Goal: Check status: Check status

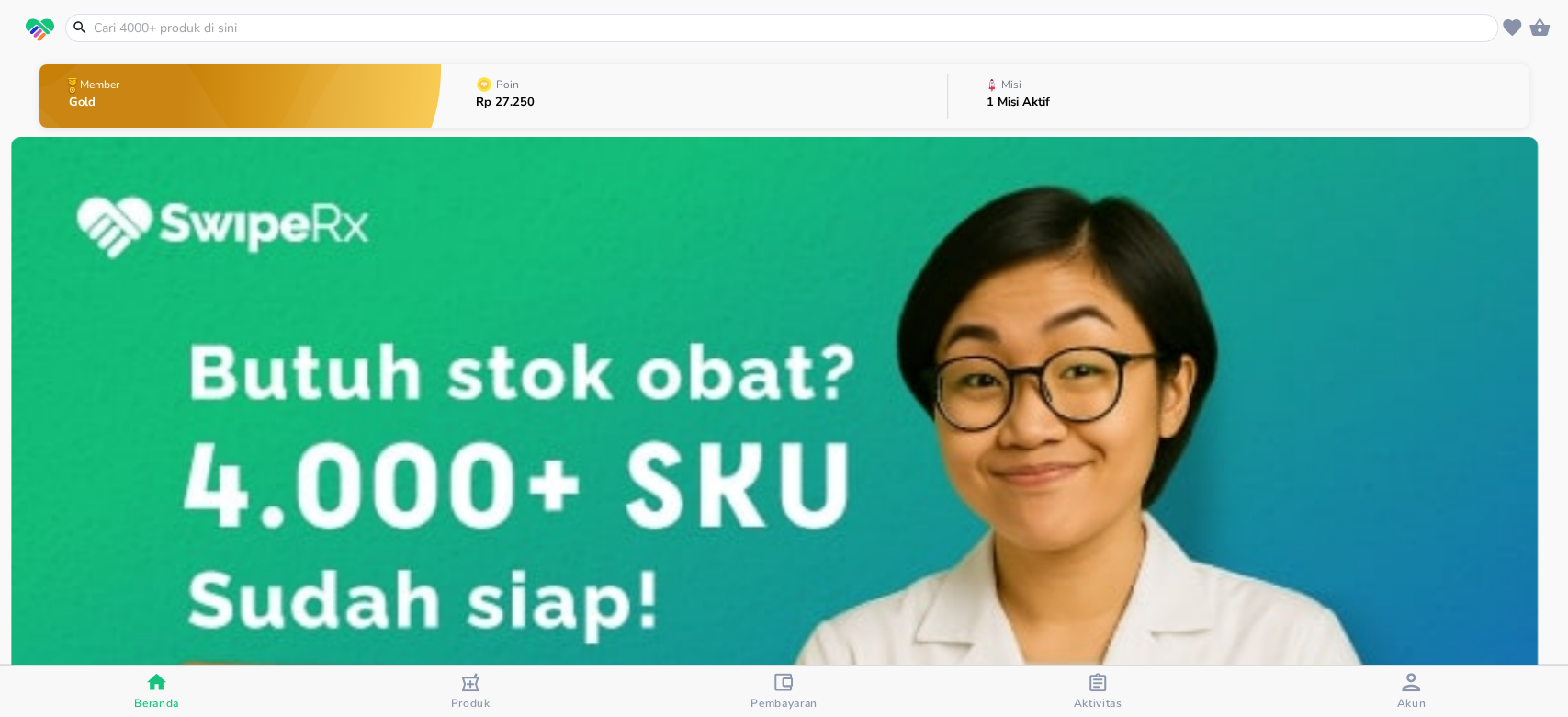
click at [987, 104] on p "1 Misi Aktif" at bounding box center [1018, 102] width 64 height 12
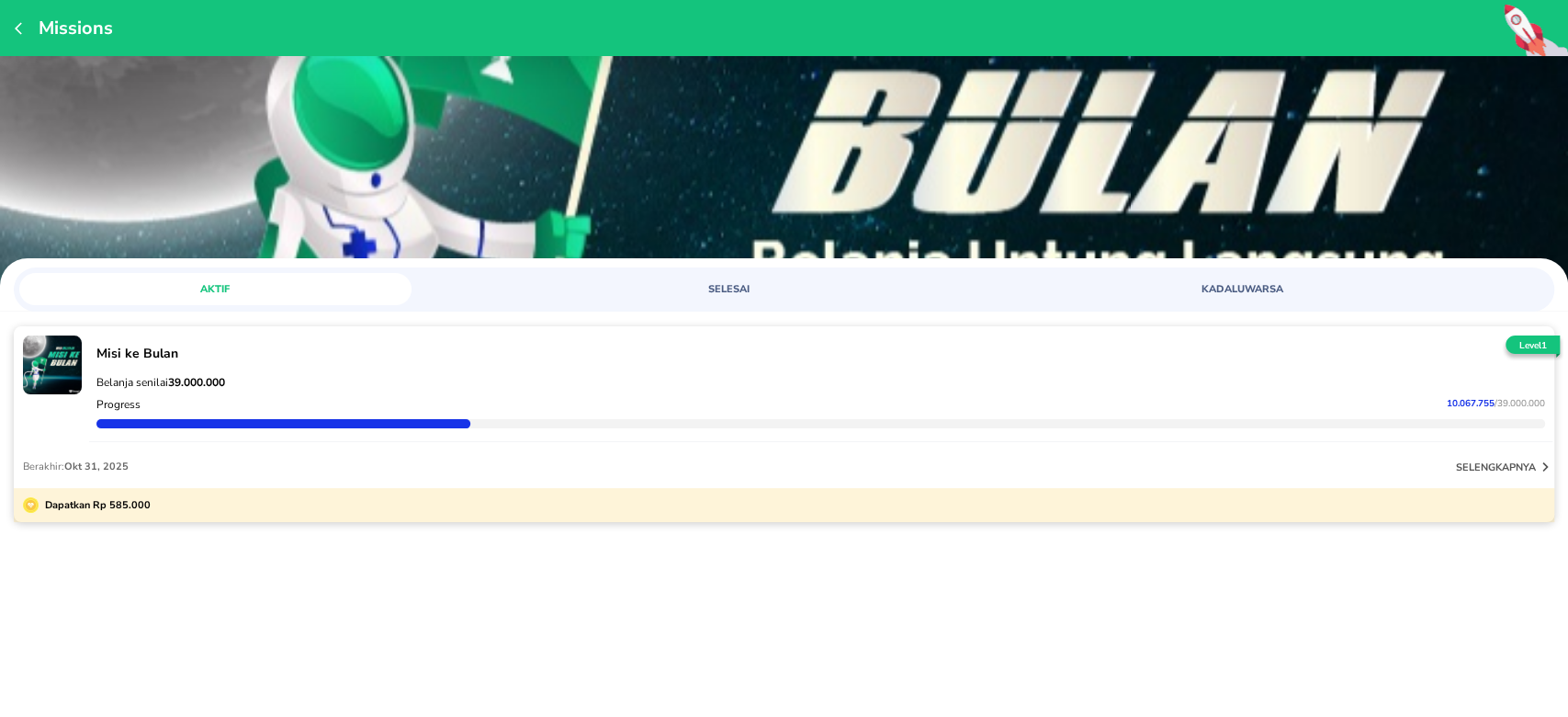
click at [11, 27] on div "Missions" at bounding box center [784, 28] width 1568 height 56
click at [20, 27] on icon "button" at bounding box center [22, 28] width 15 height 15
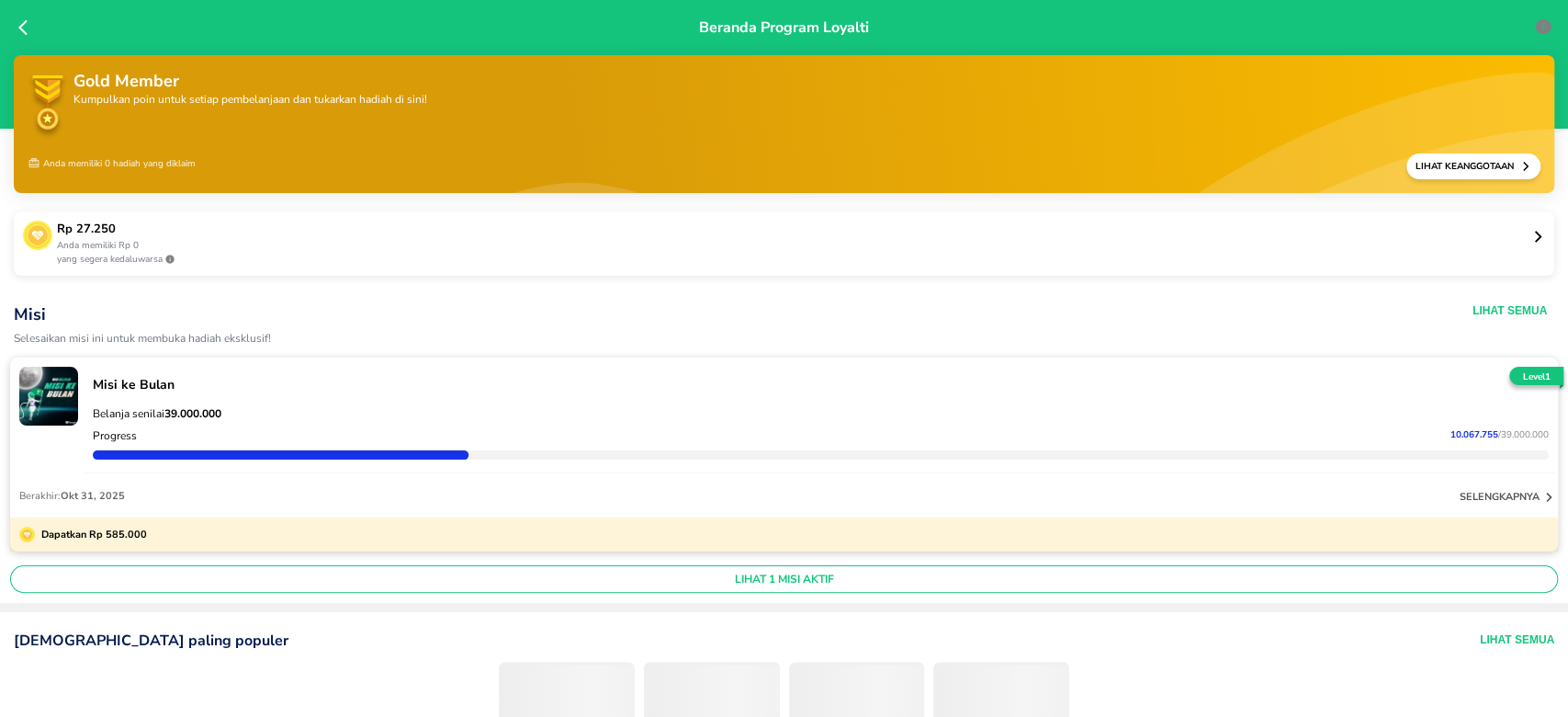
click at [22, 26] on icon at bounding box center [23, 28] width 9 height 16
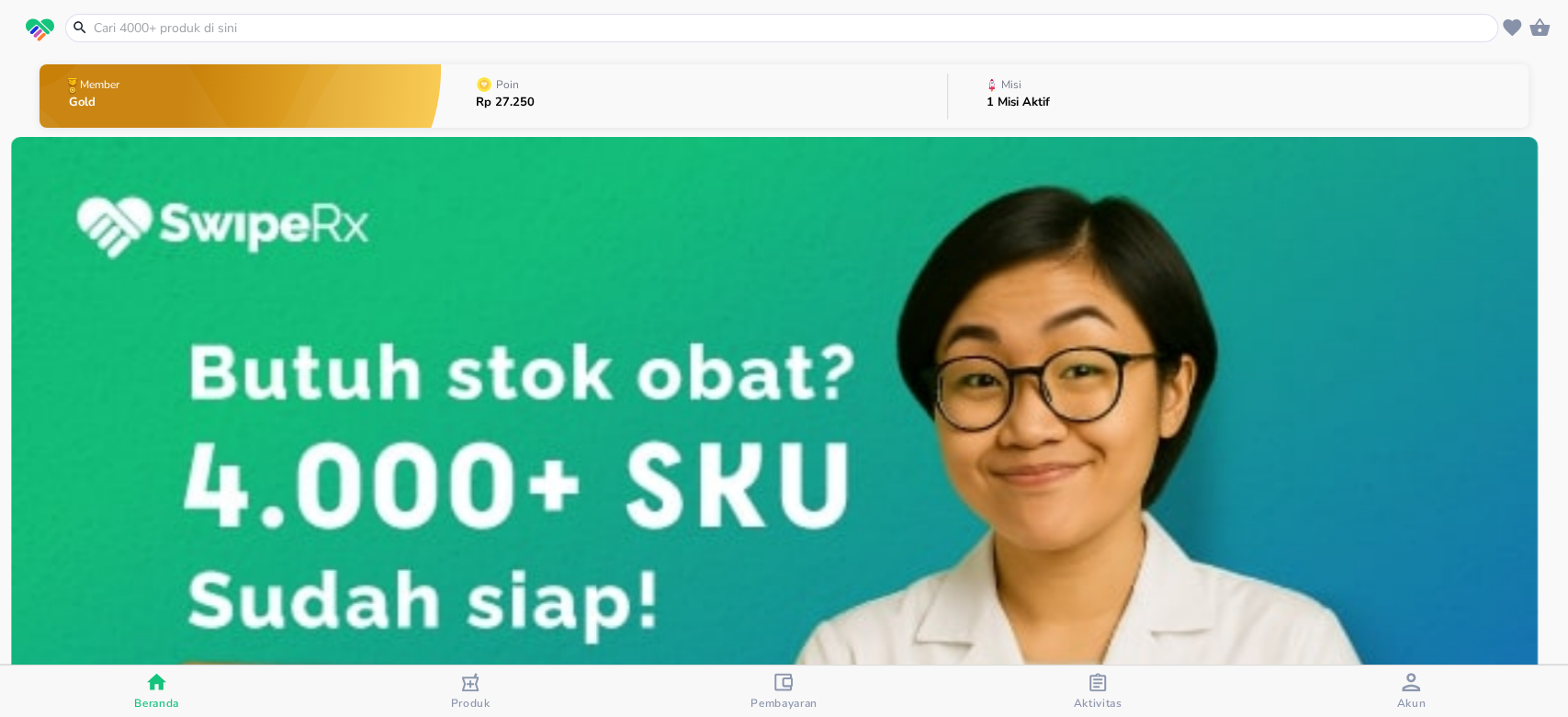
click at [1094, 680] on icon "button" at bounding box center [1098, 682] width 19 height 19
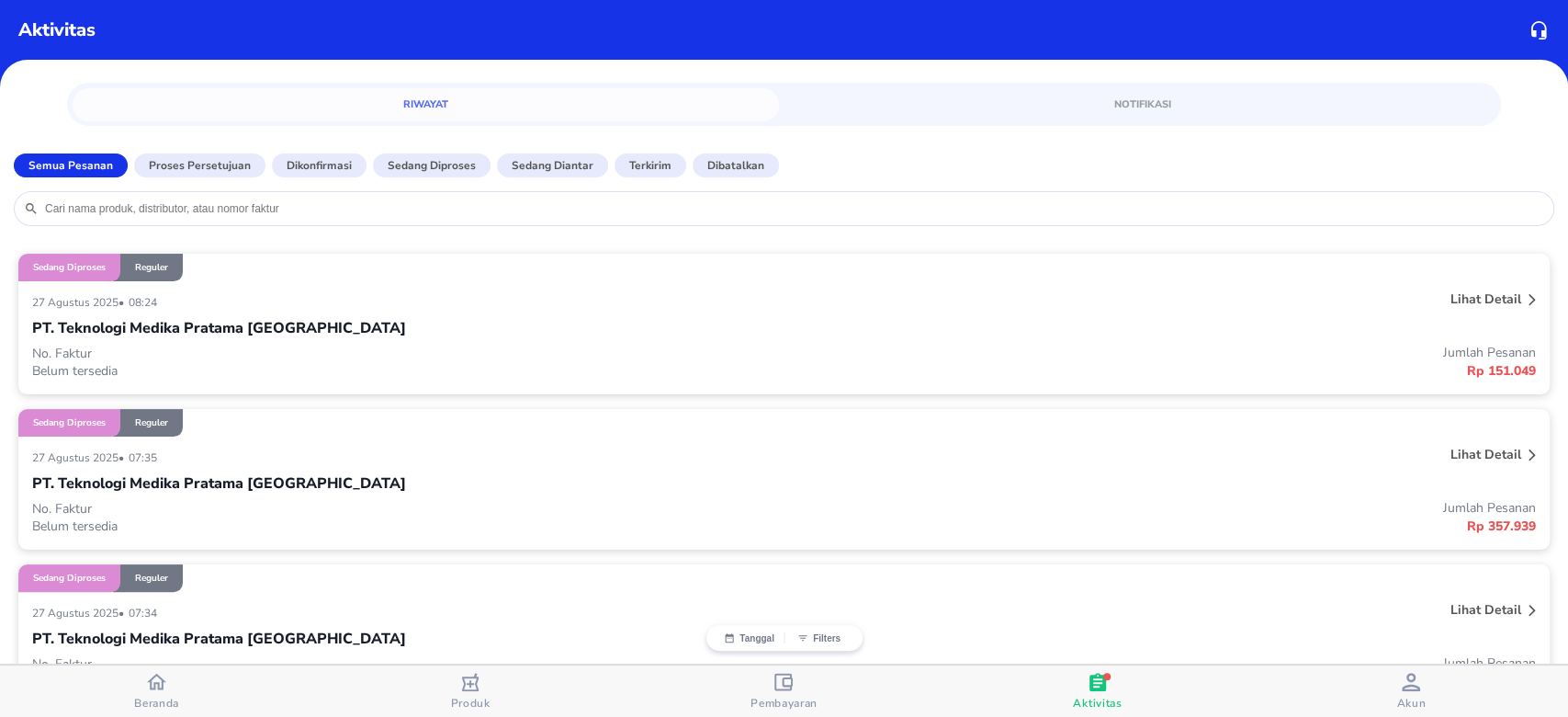
click at [321, 328] on div "PT. Teknologi Medika Pratama [GEOGRAPHIC_DATA]" at bounding box center [784, 328] width 1504 height 31
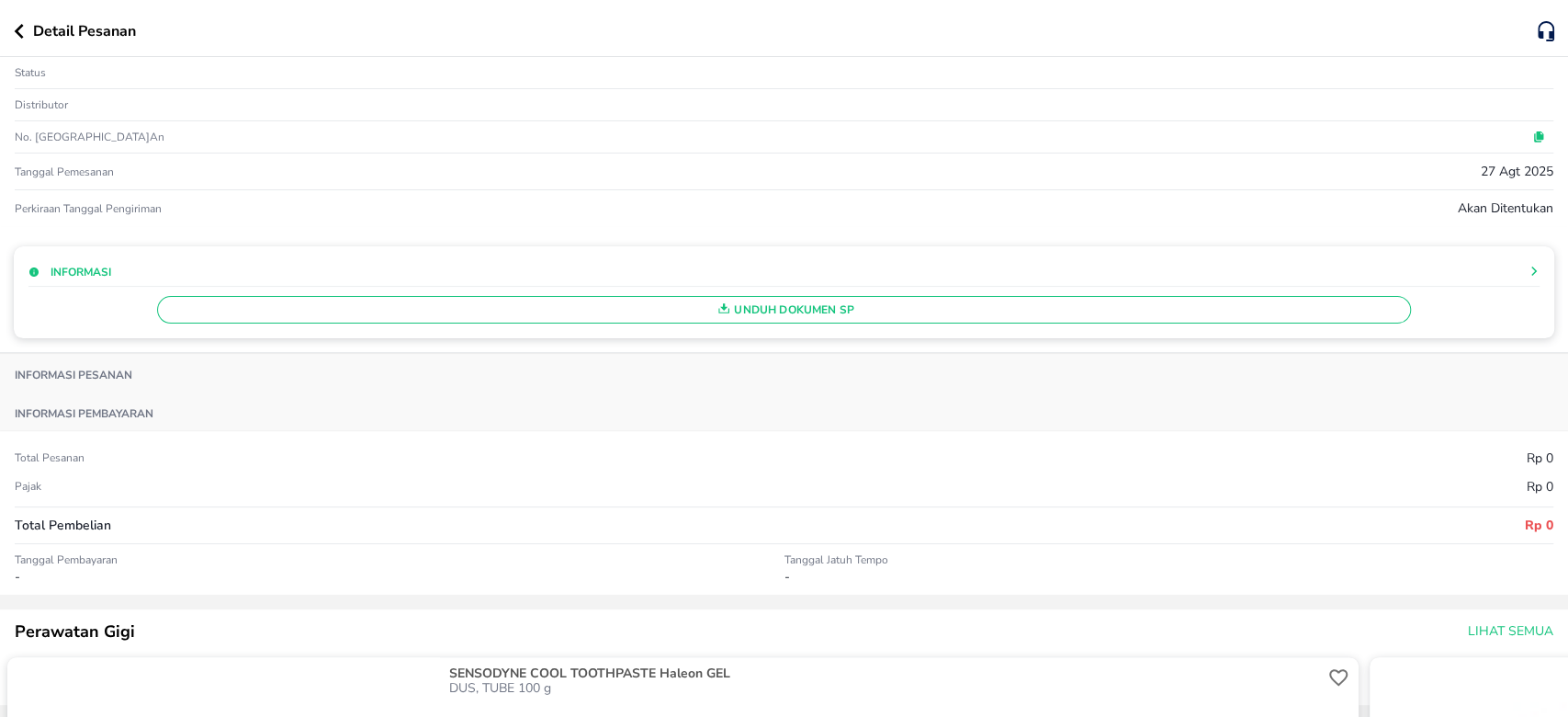
click at [1529, 271] on icon at bounding box center [1534, 270] width 11 height 11
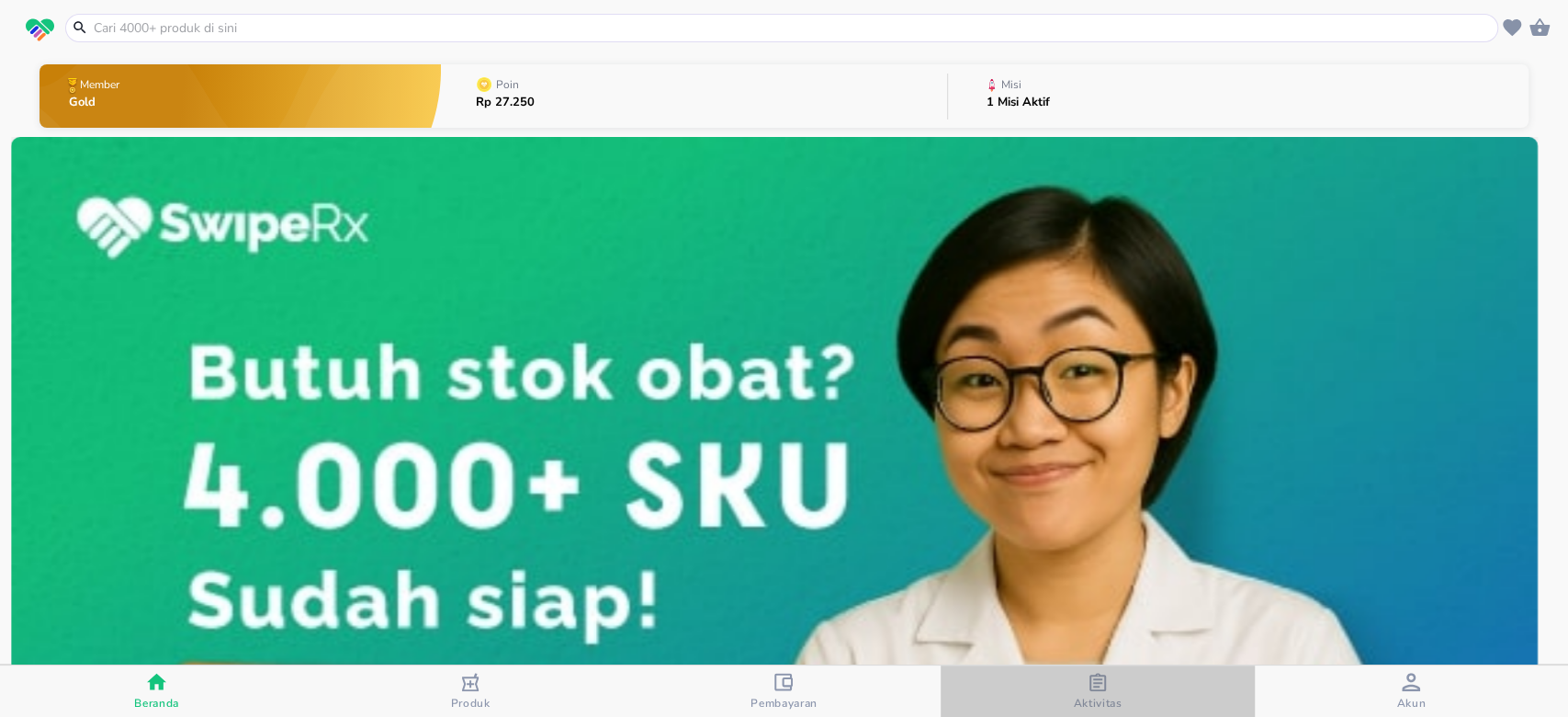
click at [1108, 687] on div "Aktivitas" at bounding box center [1098, 691] width 49 height 37
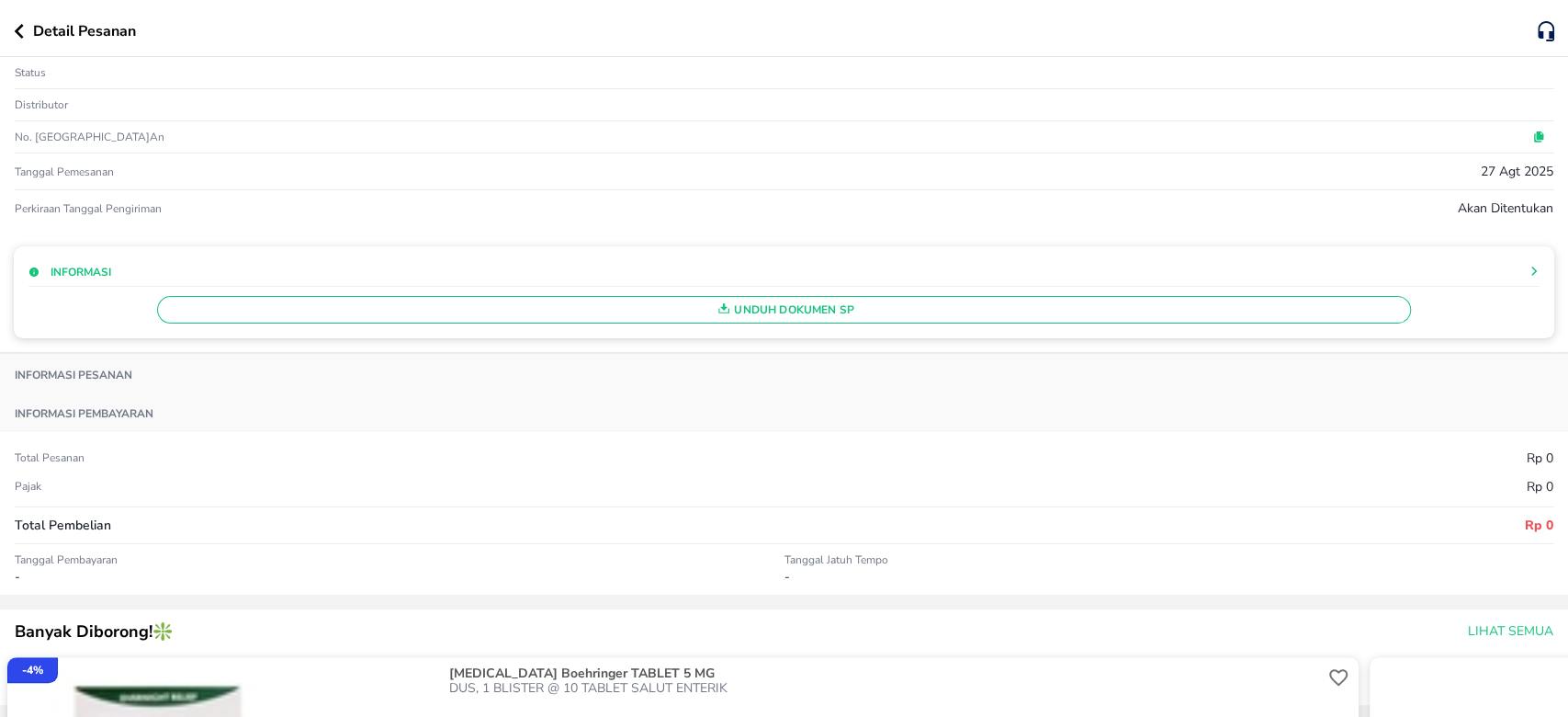
click at [14, 24] on icon "button" at bounding box center [19, 30] width 10 height 15
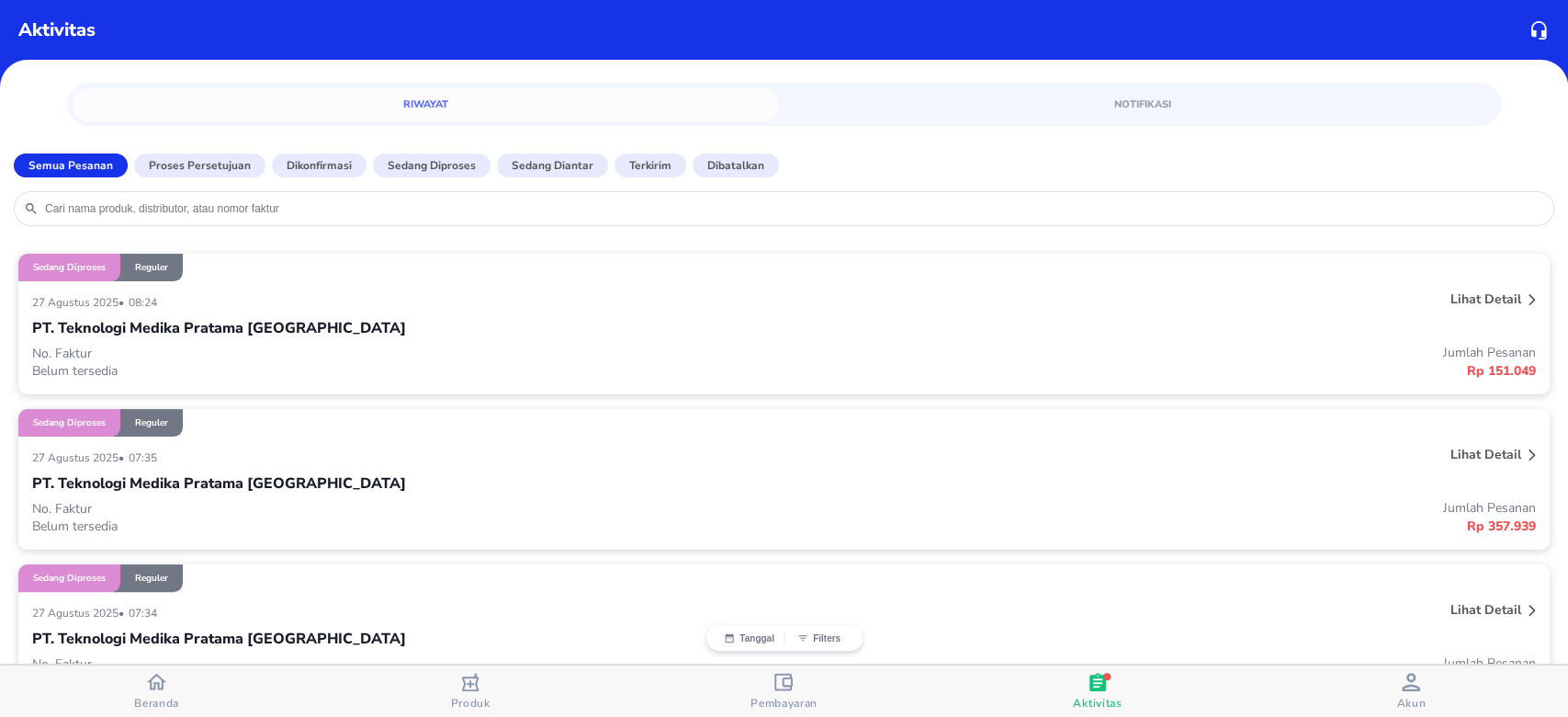
click at [196, 460] on div "[DATE] • 07:35" at bounding box center [471, 457] width 878 height 22
click at [1484, 454] on p "Lihat detail" at bounding box center [1487, 455] width 71 height 18
click at [1419, 443] on div "Lihat detail" at bounding box center [1226, 457] width 626 height 29
click at [1423, 331] on div "PT. Teknologi Medika Pratama [GEOGRAPHIC_DATA]" at bounding box center [784, 328] width 1504 height 31
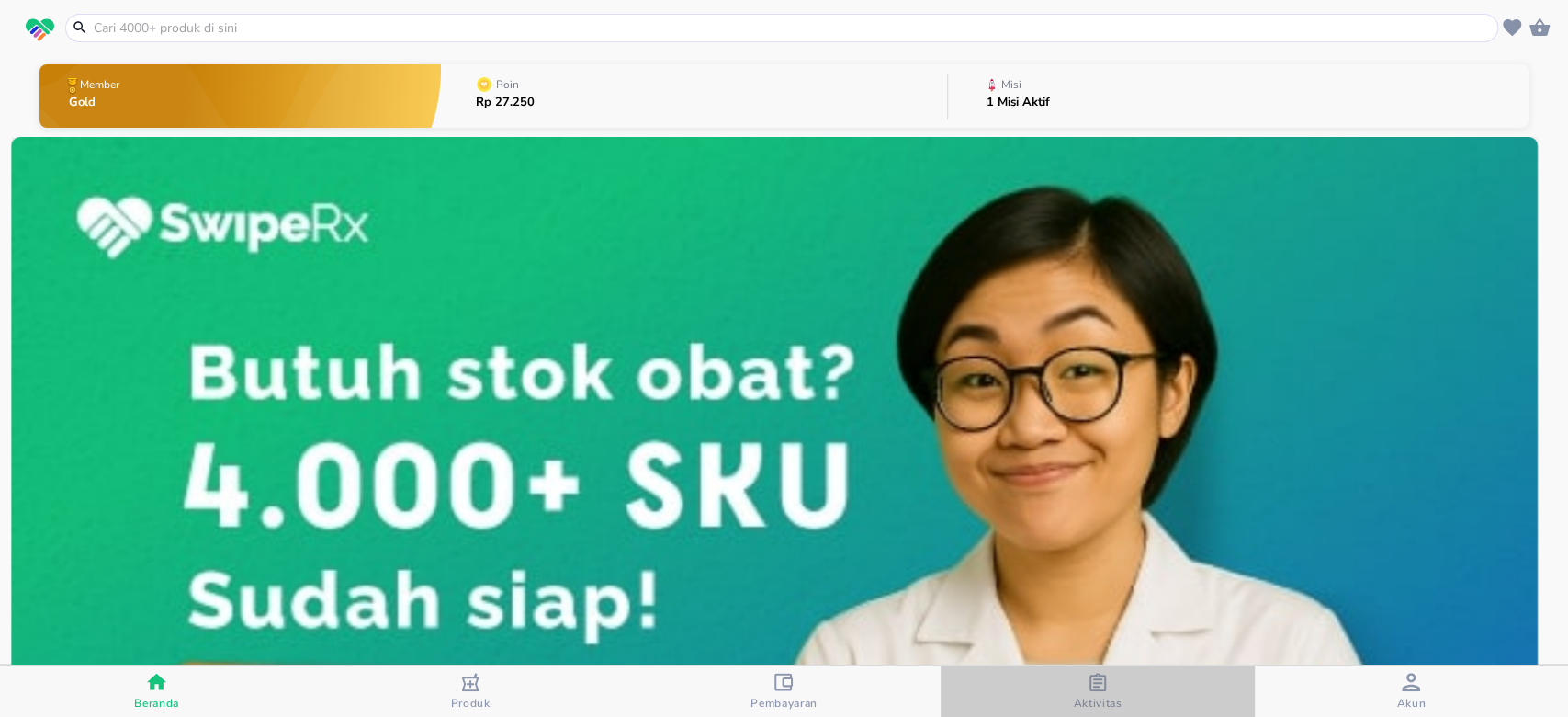
click at [1109, 693] on div "Aktivitas" at bounding box center [1098, 691] width 49 height 37
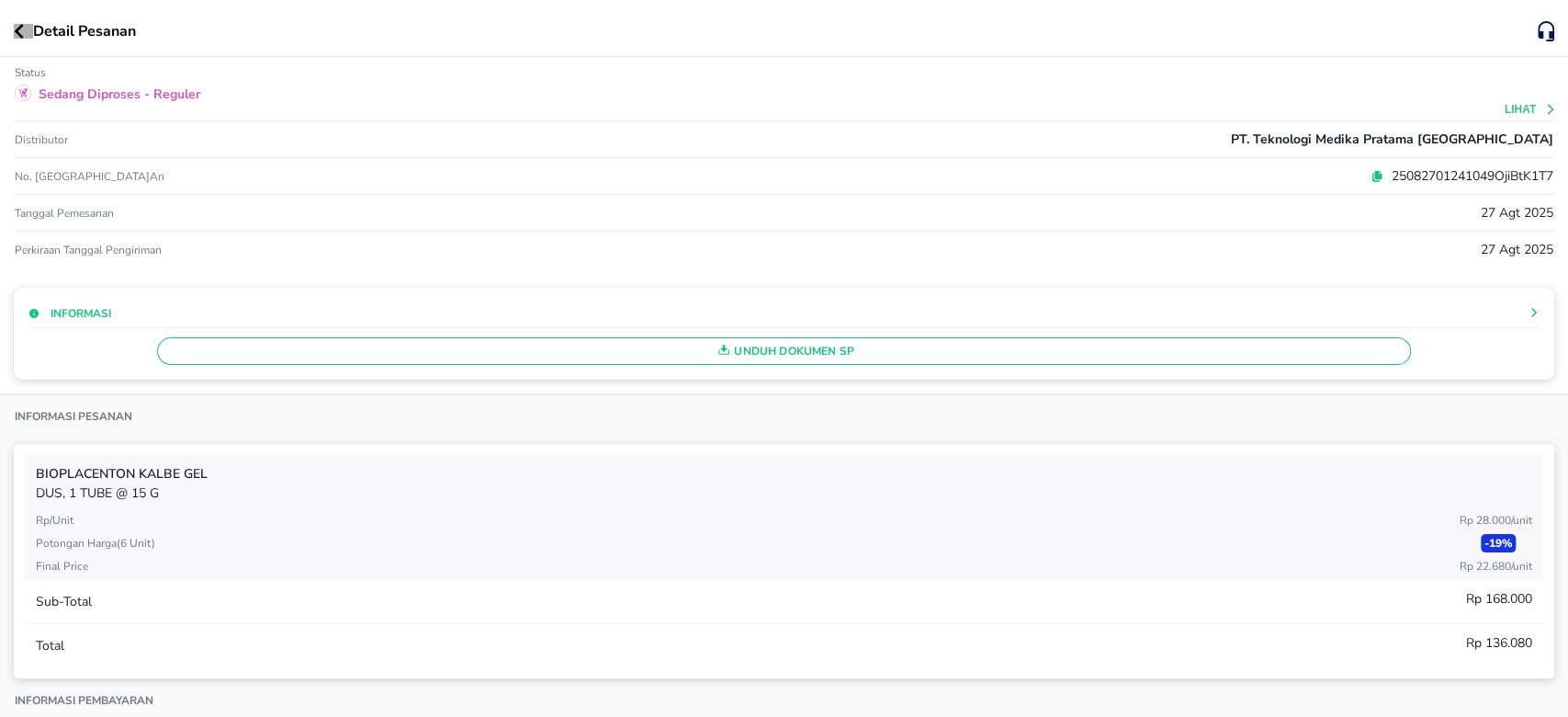
click at [15, 36] on icon "button" at bounding box center [19, 30] width 10 height 15
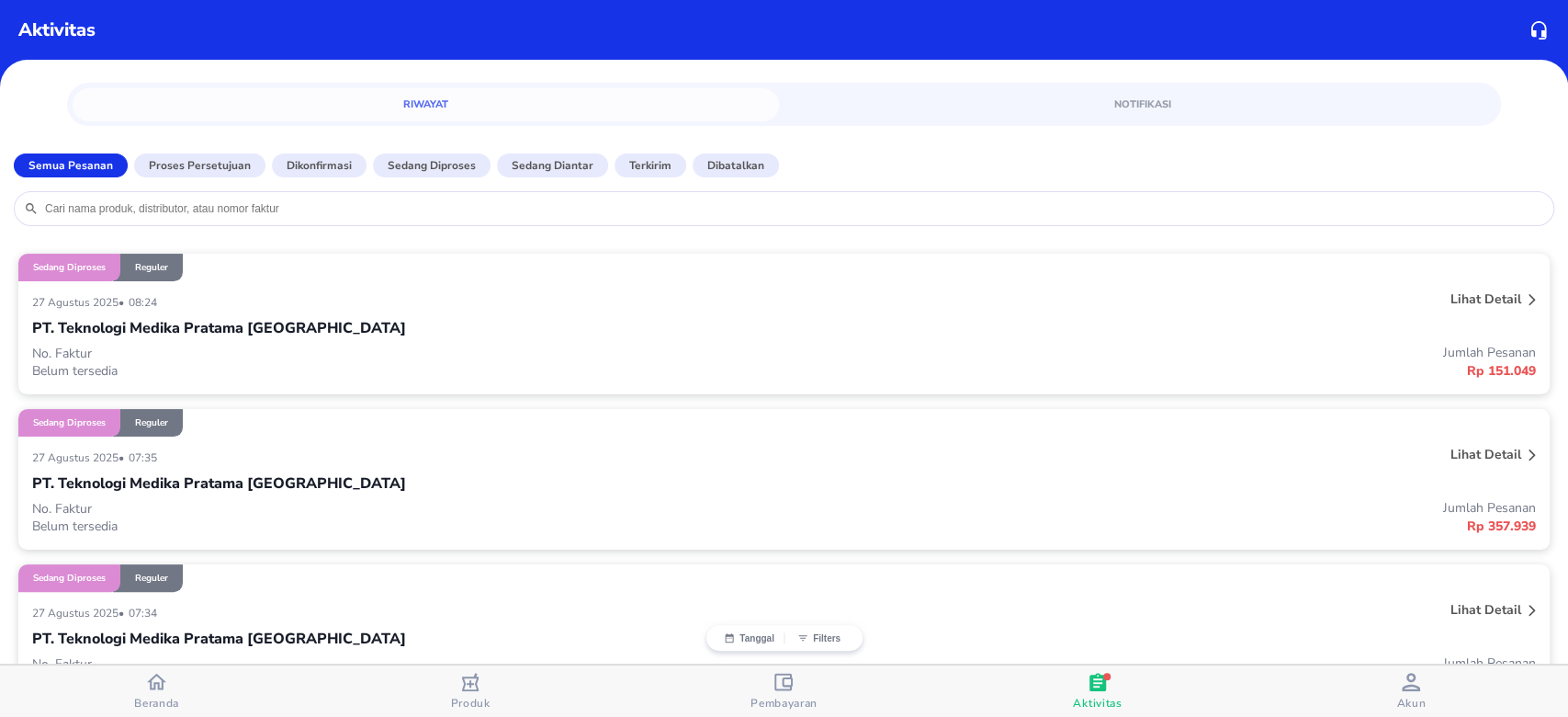
click at [998, 494] on div "PT. Teknologi Medika Pratama [GEOGRAPHIC_DATA]" at bounding box center [784, 483] width 1504 height 31
click at [1238, 494] on div "PT. Teknologi Medika Pratama [GEOGRAPHIC_DATA]" at bounding box center [784, 483] width 1504 height 31
click at [244, 456] on div "[DATE] • 07:35" at bounding box center [471, 457] width 878 height 22
click at [870, 502] on p "Jumlah Pesanan" at bounding box center [1161, 508] width 752 height 18
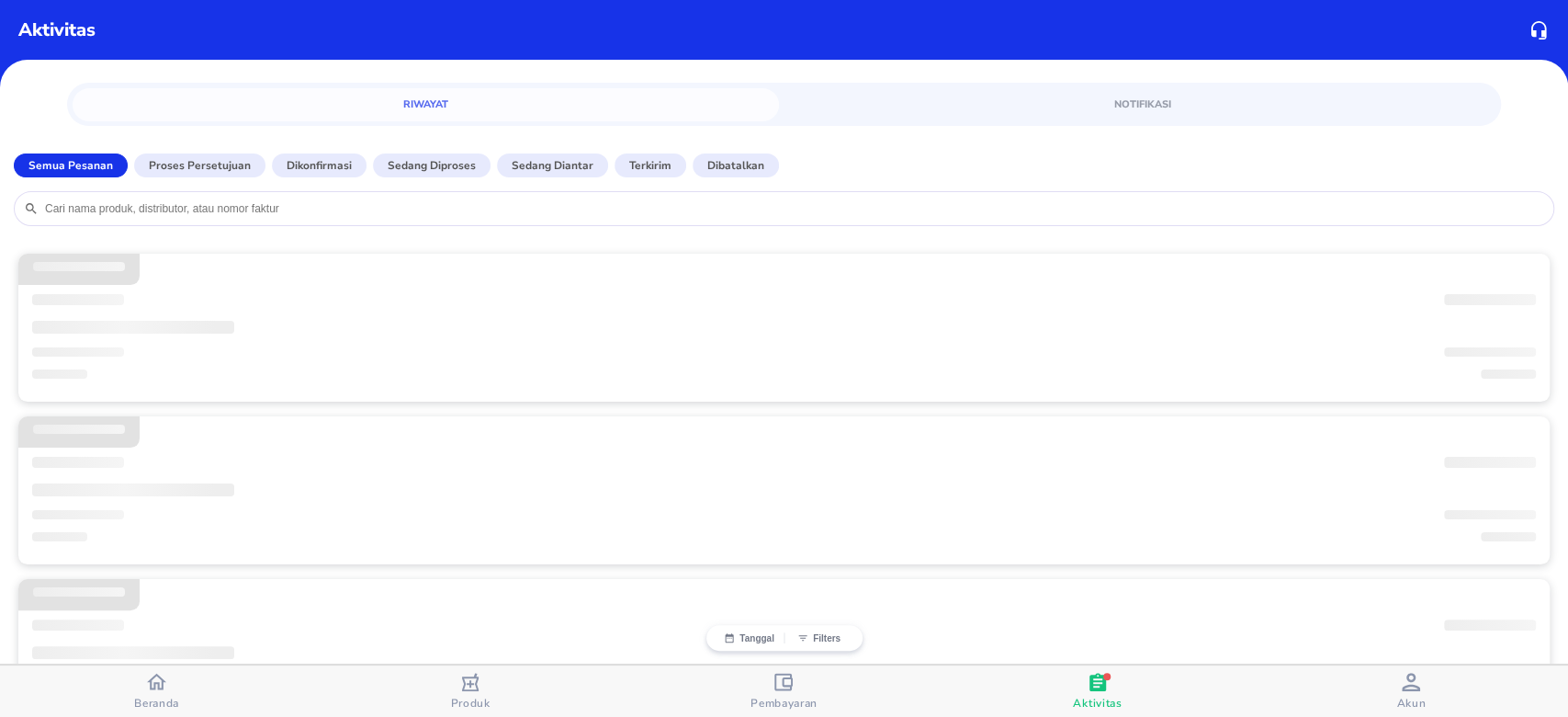
click at [870, 502] on div "‌" at bounding box center [784, 491] width 1504 height 31
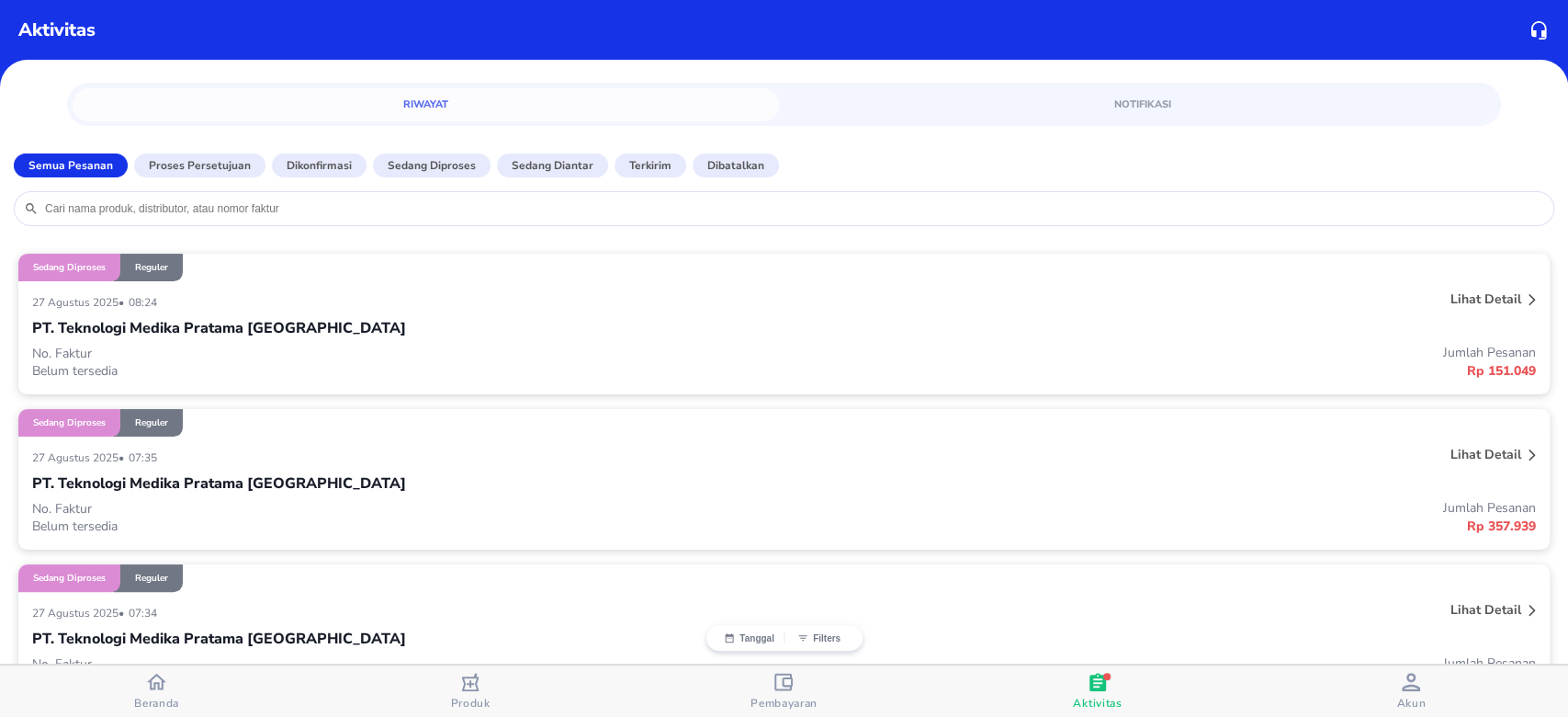
click at [819, 493] on div "PT. Teknologi Medika Pratama [GEOGRAPHIC_DATA]" at bounding box center [784, 483] width 1504 height 31
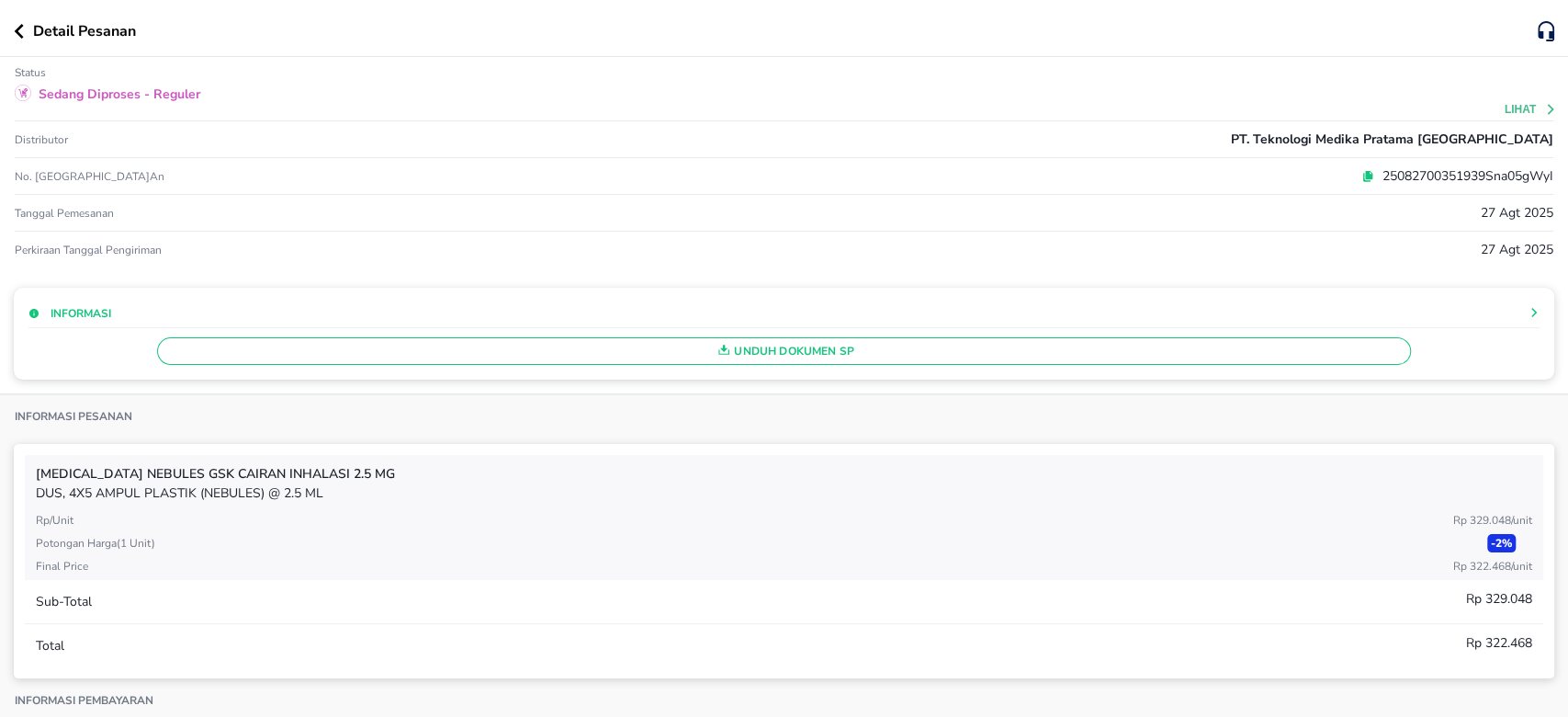
click at [1362, 171] on icon at bounding box center [1368, 176] width 13 height 13
